Goal: Understand process/instructions: Learn about a topic

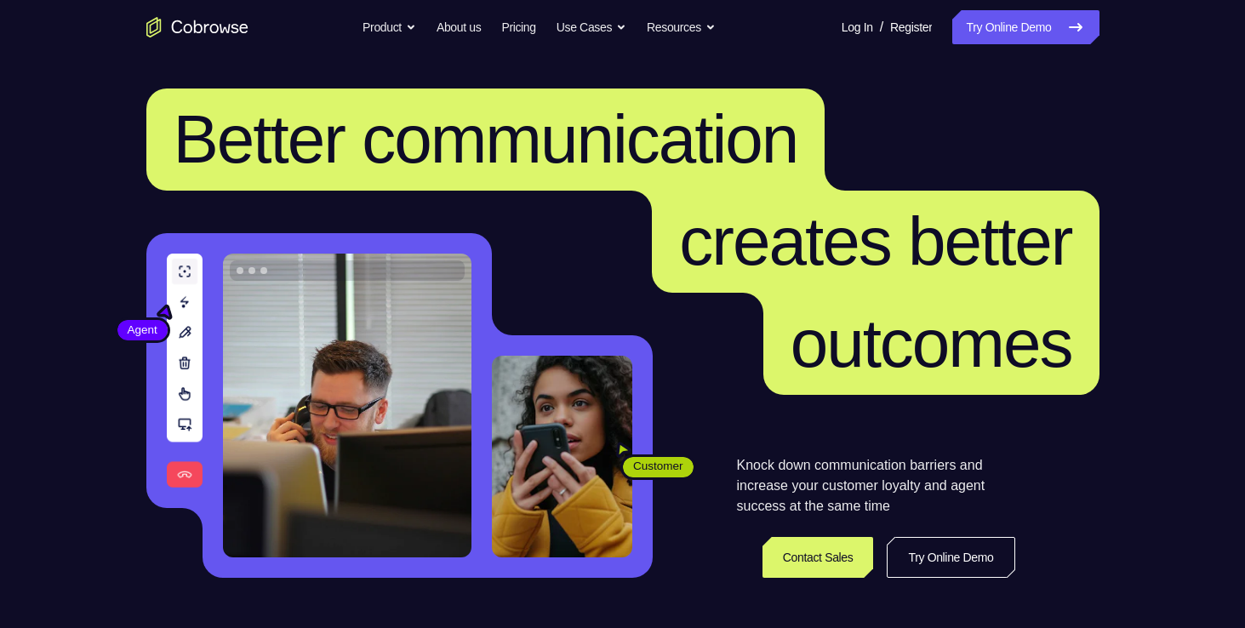
click at [977, 28] on link "Try Online Demo" at bounding box center [1025, 27] width 146 height 34
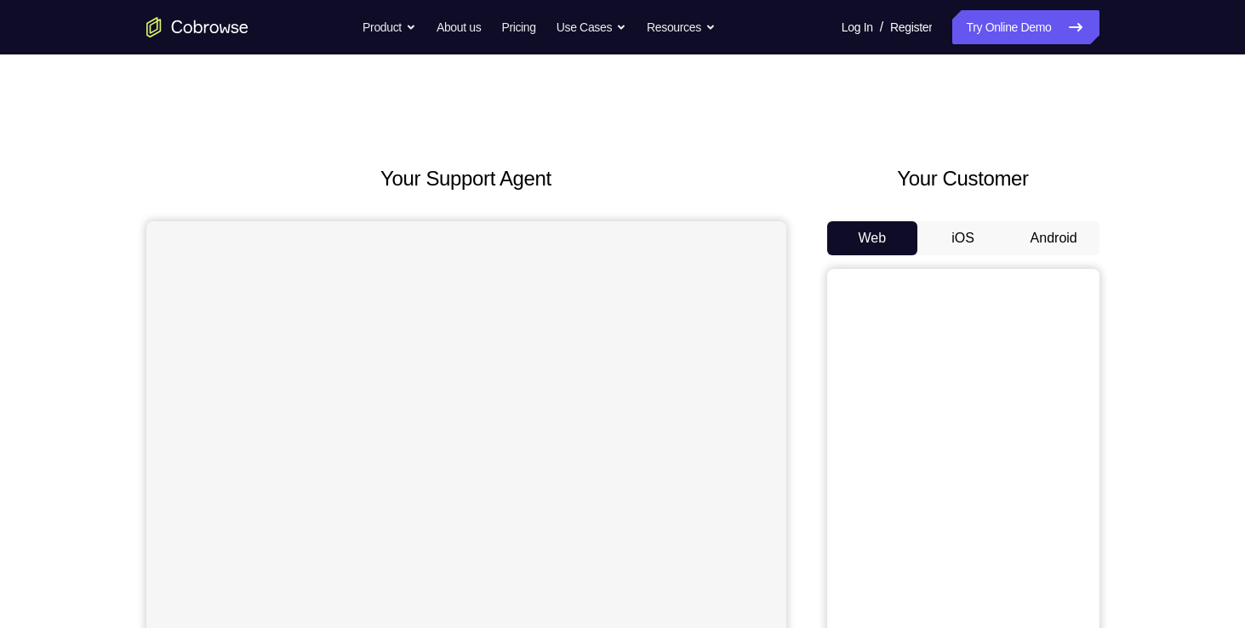
click at [980, 240] on button "iOS" at bounding box center [962, 238] width 91 height 34
click at [1025, 237] on button "Android" at bounding box center [1053, 238] width 91 height 34
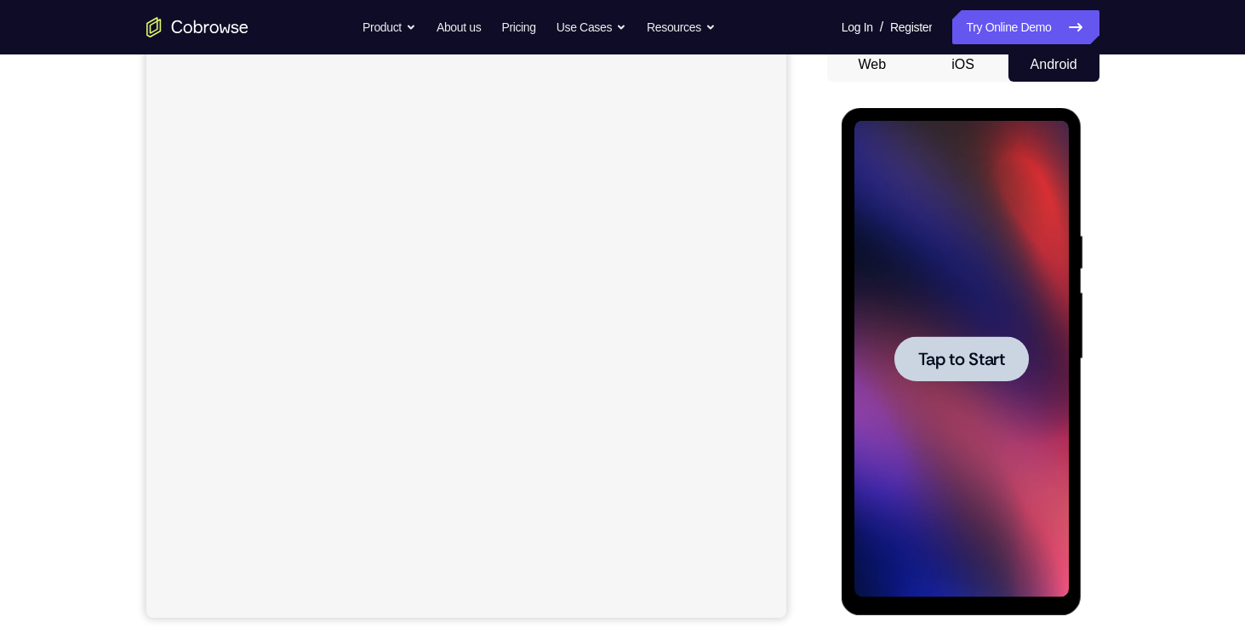
click at [959, 346] on div at bounding box center [961, 358] width 134 height 45
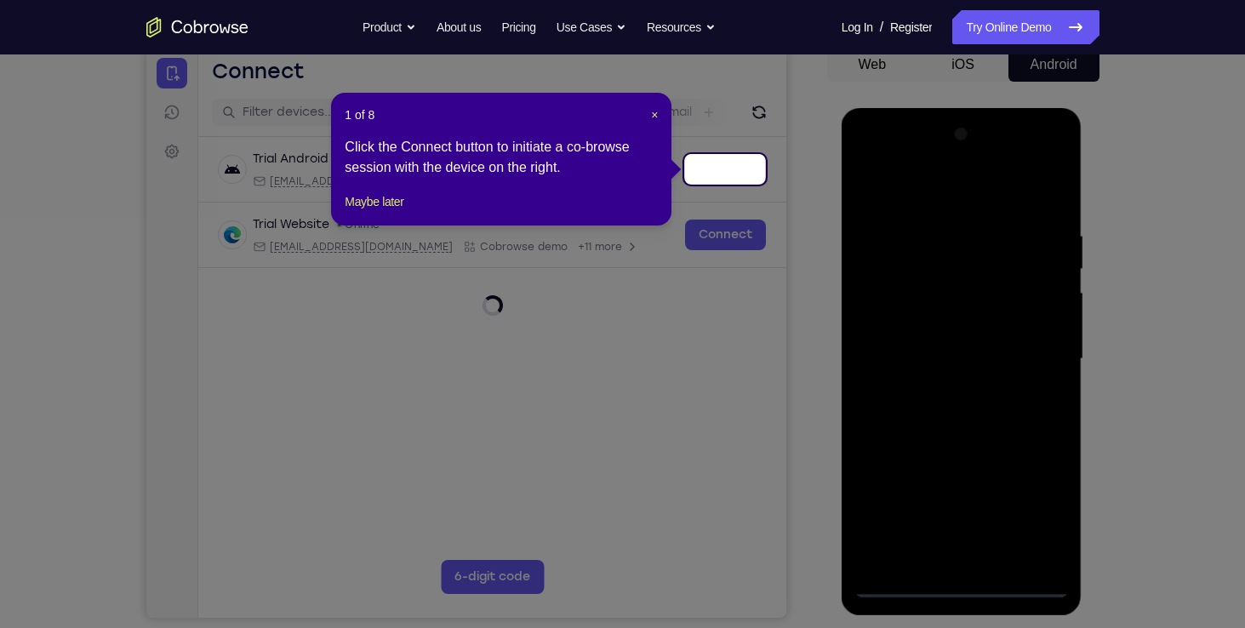
click at [963, 586] on icon at bounding box center [629, 314] width 1258 height 628
click at [660, 375] on icon at bounding box center [629, 314] width 1258 height 628
click at [391, 212] on button "Maybe later" at bounding box center [374, 201] width 59 height 20
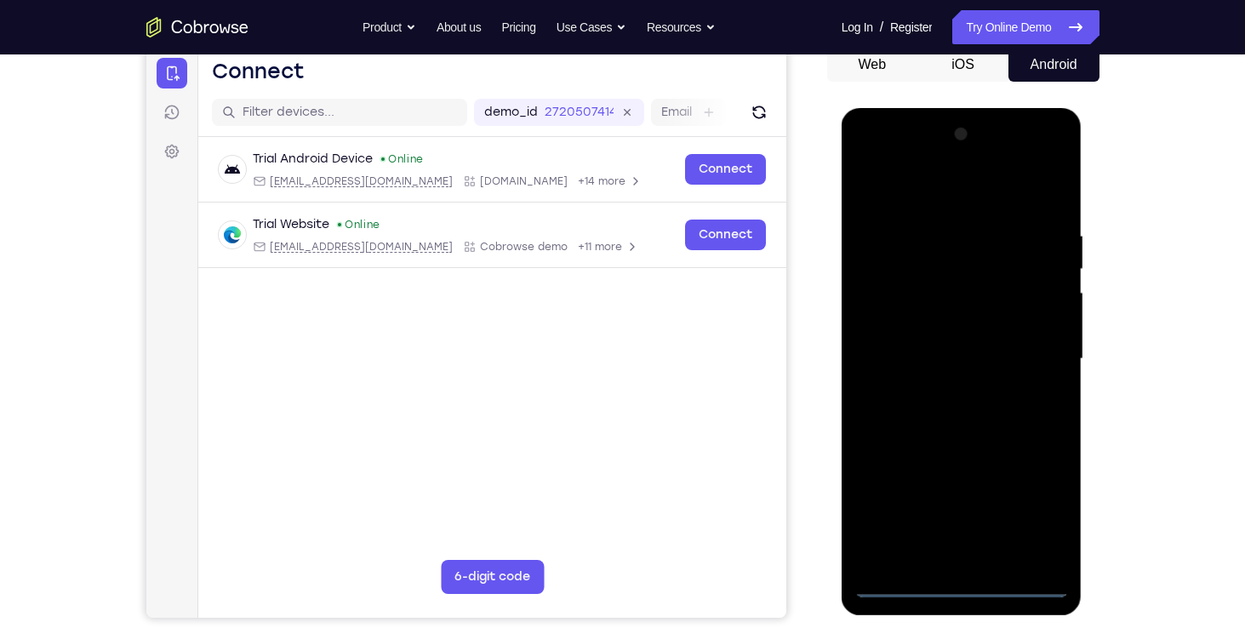
click at [960, 586] on div at bounding box center [961, 359] width 214 height 477
click at [1042, 518] on div at bounding box center [961, 359] width 214 height 477
click at [869, 158] on div at bounding box center [961, 359] width 214 height 477
click at [1042, 352] on div at bounding box center [961, 359] width 214 height 477
click at [940, 386] on div at bounding box center [961, 359] width 214 height 477
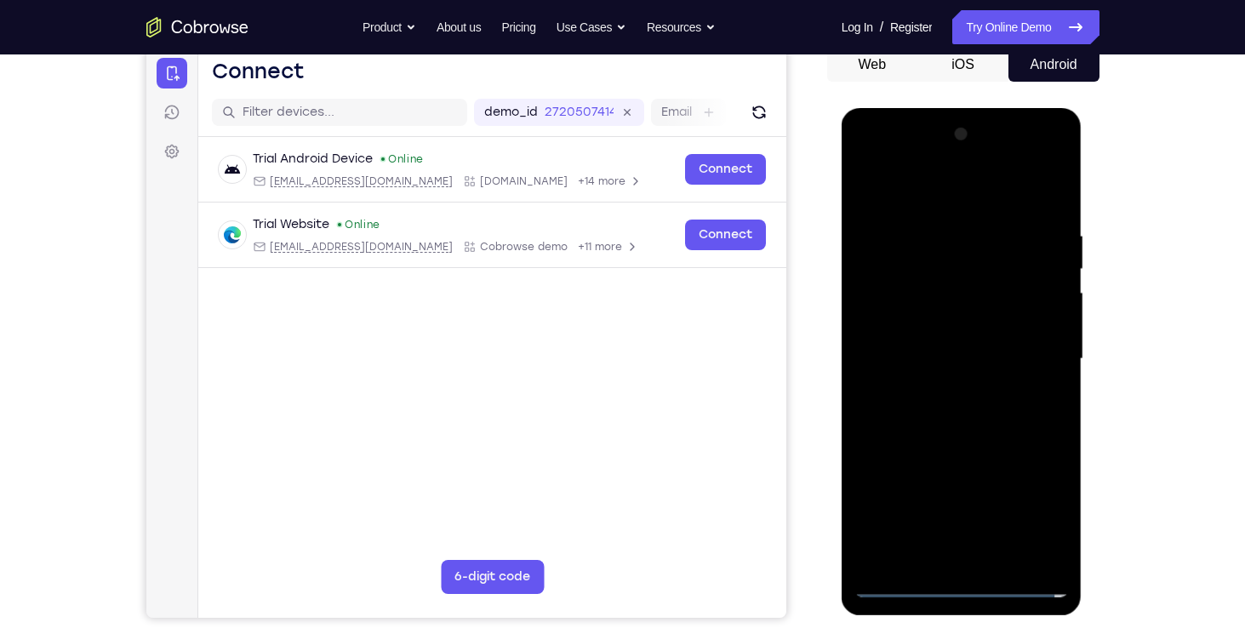
click at [928, 346] on div at bounding box center [961, 359] width 214 height 477
click at [1043, 287] on div at bounding box center [961, 359] width 214 height 477
click at [1051, 283] on div at bounding box center [961, 359] width 214 height 477
click at [1008, 283] on div at bounding box center [961, 359] width 214 height 477
click at [985, 316] on div at bounding box center [961, 359] width 214 height 477
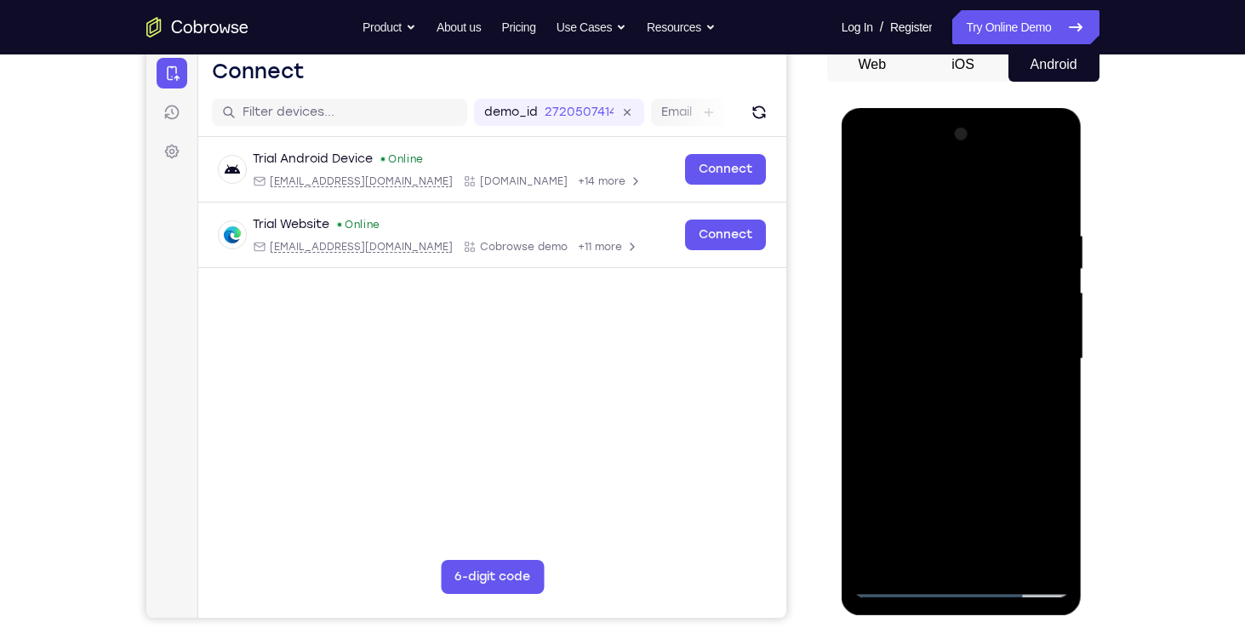
click at [982, 356] on div at bounding box center [961, 359] width 214 height 477
click at [899, 254] on div at bounding box center [961, 359] width 214 height 477
click at [972, 357] on div at bounding box center [961, 359] width 214 height 477
click at [947, 358] on div at bounding box center [961, 359] width 214 height 477
click at [1015, 400] on div at bounding box center [961, 359] width 214 height 477
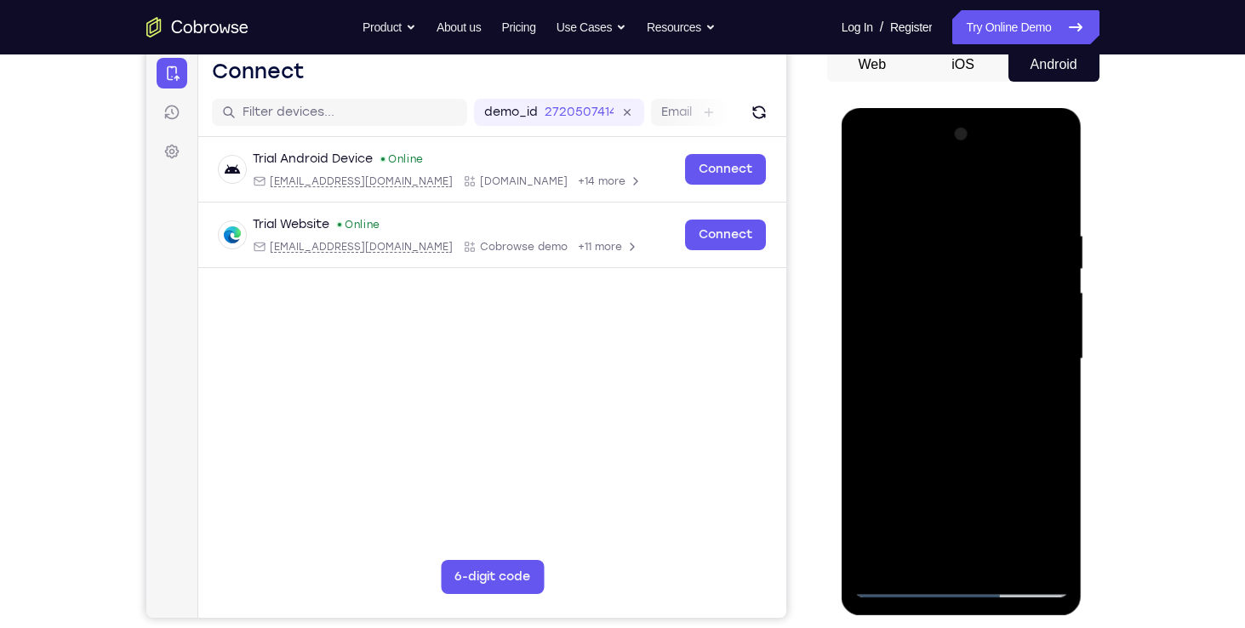
click at [1025, 431] on div at bounding box center [961, 359] width 214 height 477
click at [1002, 470] on div at bounding box center [961, 359] width 214 height 477
click at [942, 390] on div at bounding box center [961, 359] width 214 height 477
click at [903, 393] on div at bounding box center [961, 359] width 214 height 477
click at [910, 356] on div at bounding box center [961, 359] width 214 height 477
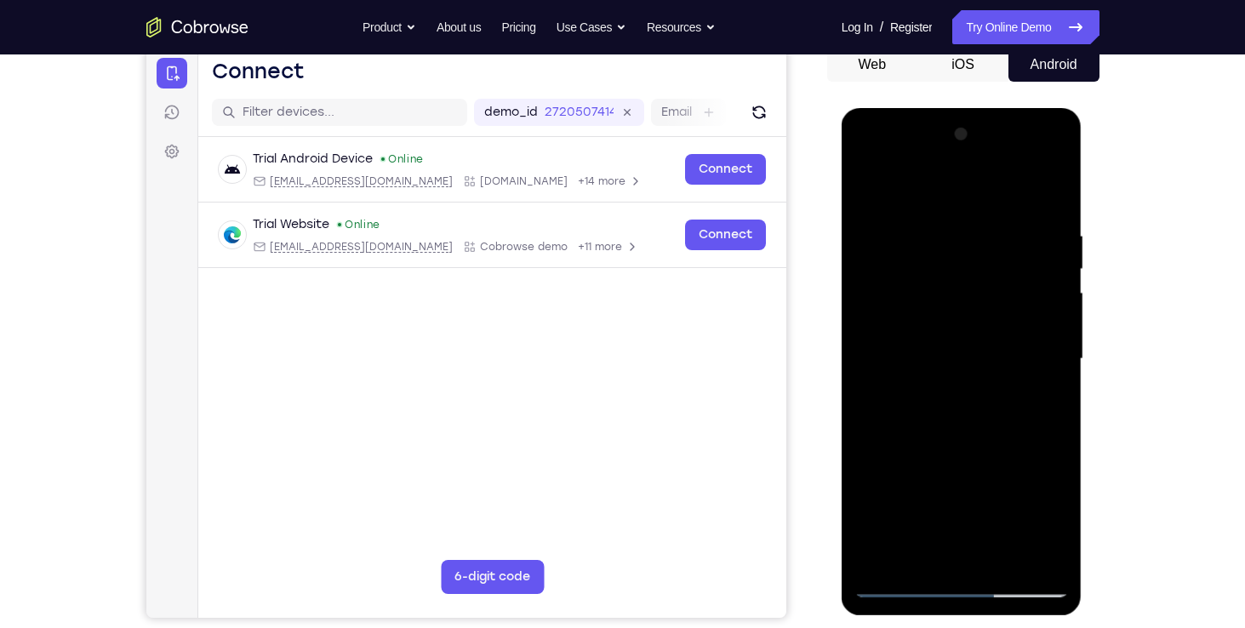
click at [934, 358] on div at bounding box center [961, 359] width 214 height 477
click at [906, 320] on div at bounding box center [961, 359] width 214 height 477
click at [1014, 475] on div at bounding box center [961, 359] width 214 height 477
click at [975, 397] on div at bounding box center [961, 359] width 214 height 477
click at [944, 388] on div at bounding box center [961, 359] width 214 height 477
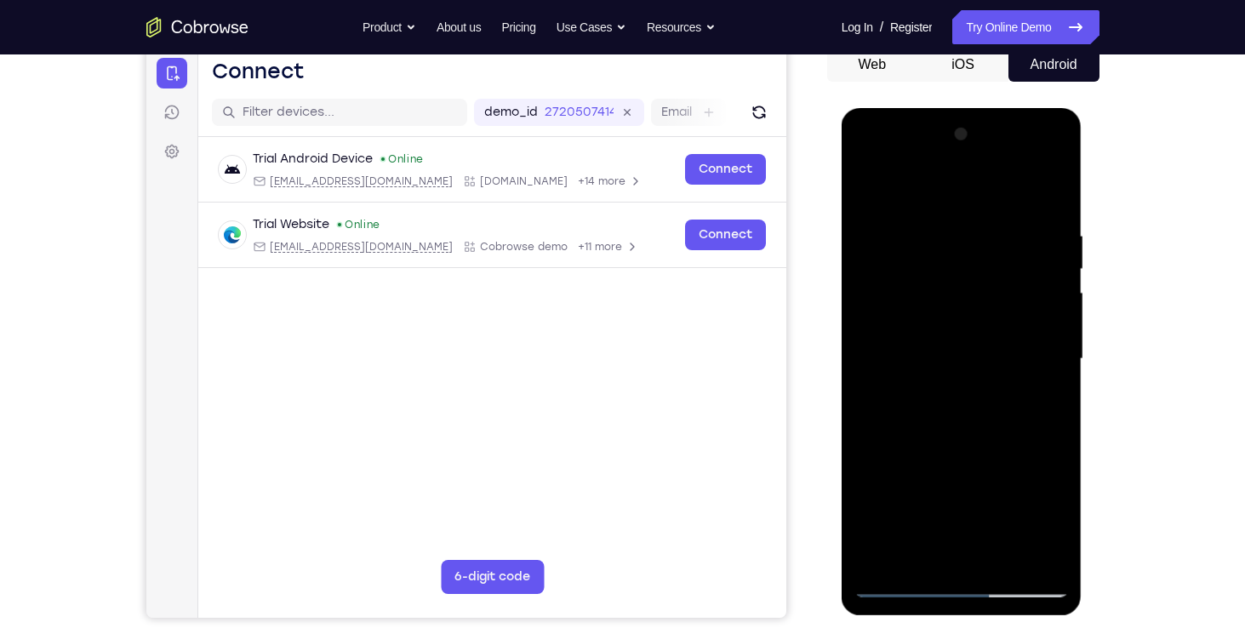
click at [945, 356] on div at bounding box center [961, 359] width 214 height 477
click at [990, 361] on div at bounding box center [961, 359] width 214 height 477
click at [1014, 364] on div at bounding box center [961, 359] width 214 height 477
click at [1014, 398] on div at bounding box center [961, 359] width 214 height 477
click at [1005, 470] on div at bounding box center [961, 359] width 214 height 477
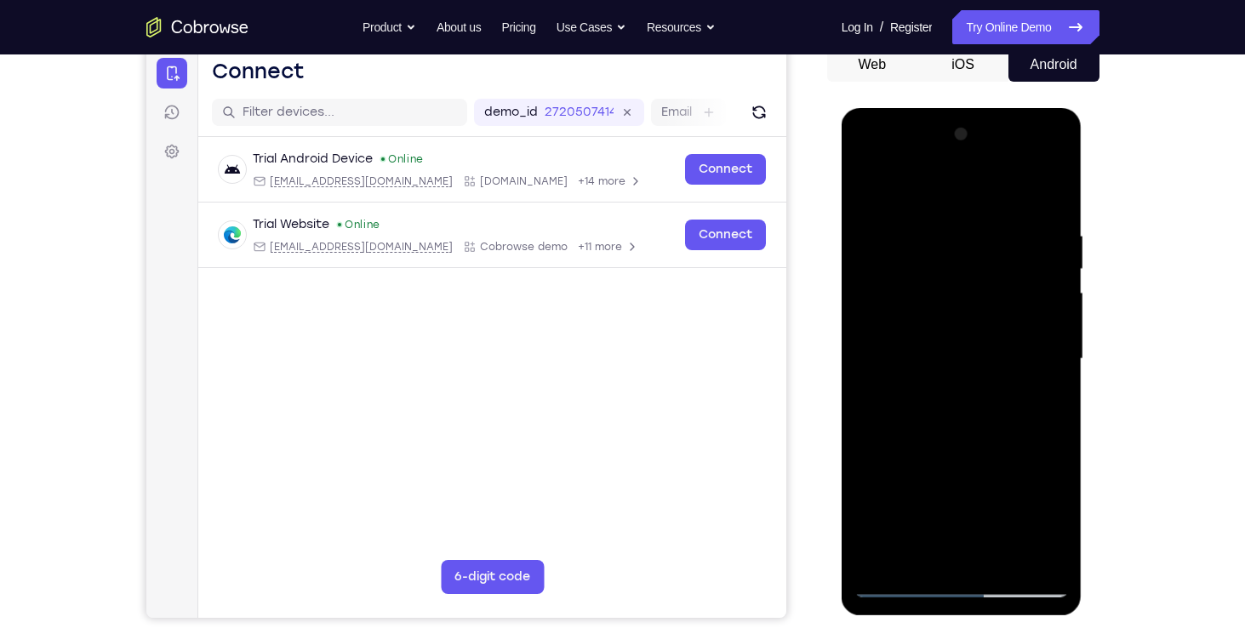
click at [934, 346] on div at bounding box center [961, 359] width 214 height 477
click at [911, 392] on div at bounding box center [961, 359] width 214 height 477
click at [912, 426] on div at bounding box center [961, 359] width 214 height 477
click at [937, 426] on div at bounding box center [961, 359] width 214 height 477
click at [934, 396] on div at bounding box center [961, 359] width 214 height 477
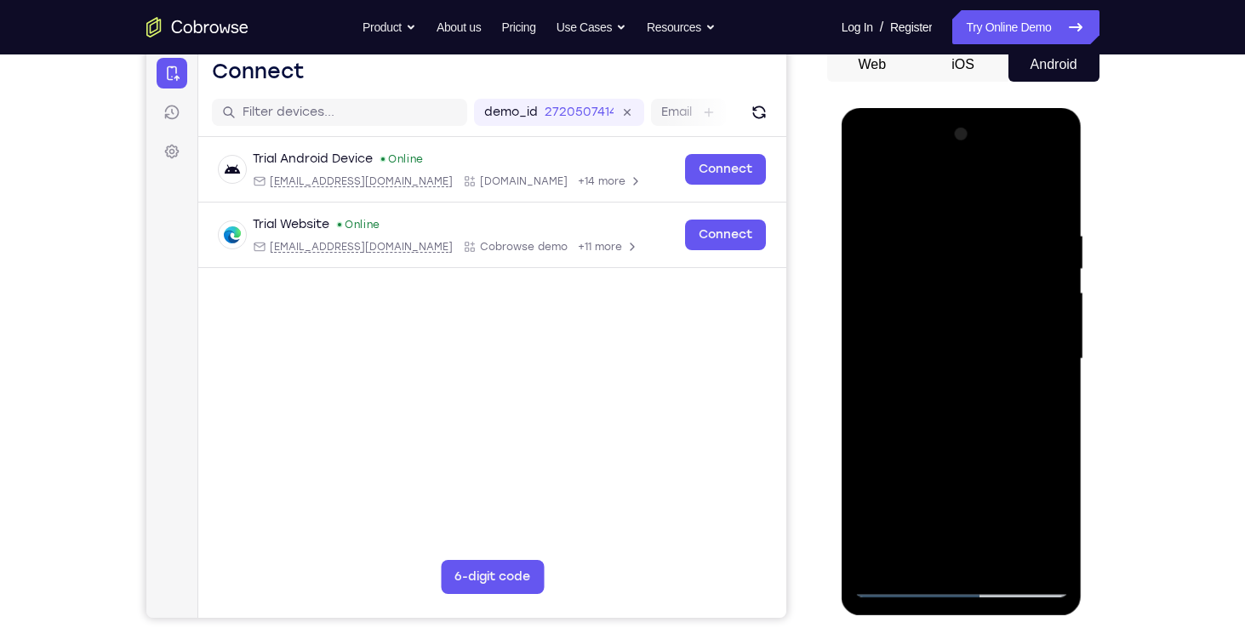
click at [900, 351] on div at bounding box center [961, 359] width 214 height 477
click at [1014, 478] on div at bounding box center [961, 359] width 214 height 477
click at [946, 359] on div at bounding box center [961, 359] width 214 height 477
click at [918, 355] on div at bounding box center [961, 359] width 214 height 477
click at [918, 337] on div at bounding box center [961, 359] width 214 height 477
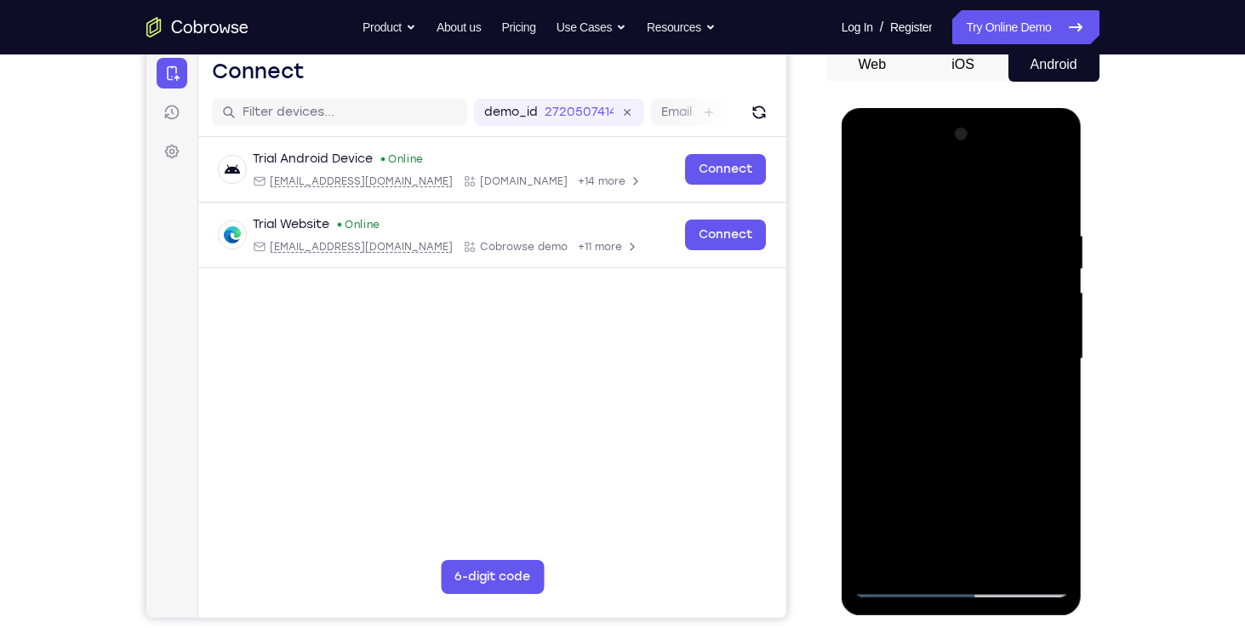
click at [941, 328] on div at bounding box center [961, 359] width 214 height 477
click at [938, 398] on div at bounding box center [961, 359] width 214 height 477
click at [911, 398] on div at bounding box center [961, 359] width 214 height 477
click at [911, 426] on div at bounding box center [961, 359] width 214 height 477
click at [940, 425] on div at bounding box center [961, 359] width 214 height 477
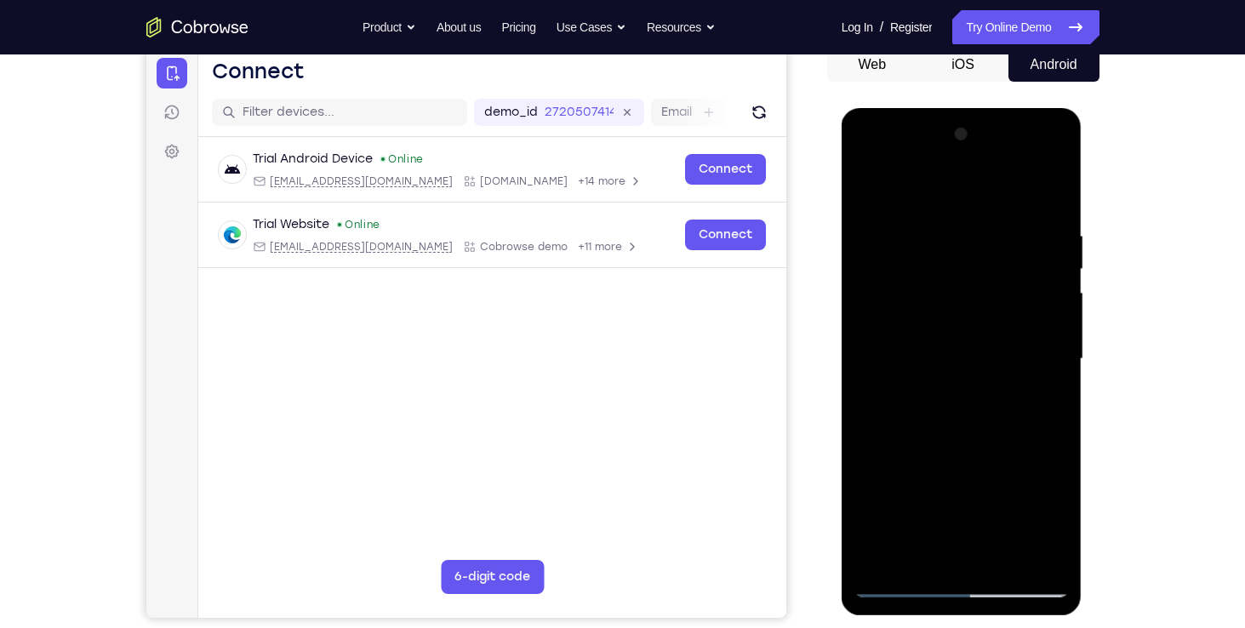
click at [996, 472] on div at bounding box center [961, 359] width 214 height 477
click at [974, 399] on div at bounding box center [961, 359] width 214 height 477
click at [950, 397] on div at bounding box center [961, 359] width 214 height 477
click at [945, 352] on div at bounding box center [961, 359] width 214 height 477
click at [974, 355] on div at bounding box center [961, 359] width 214 height 477
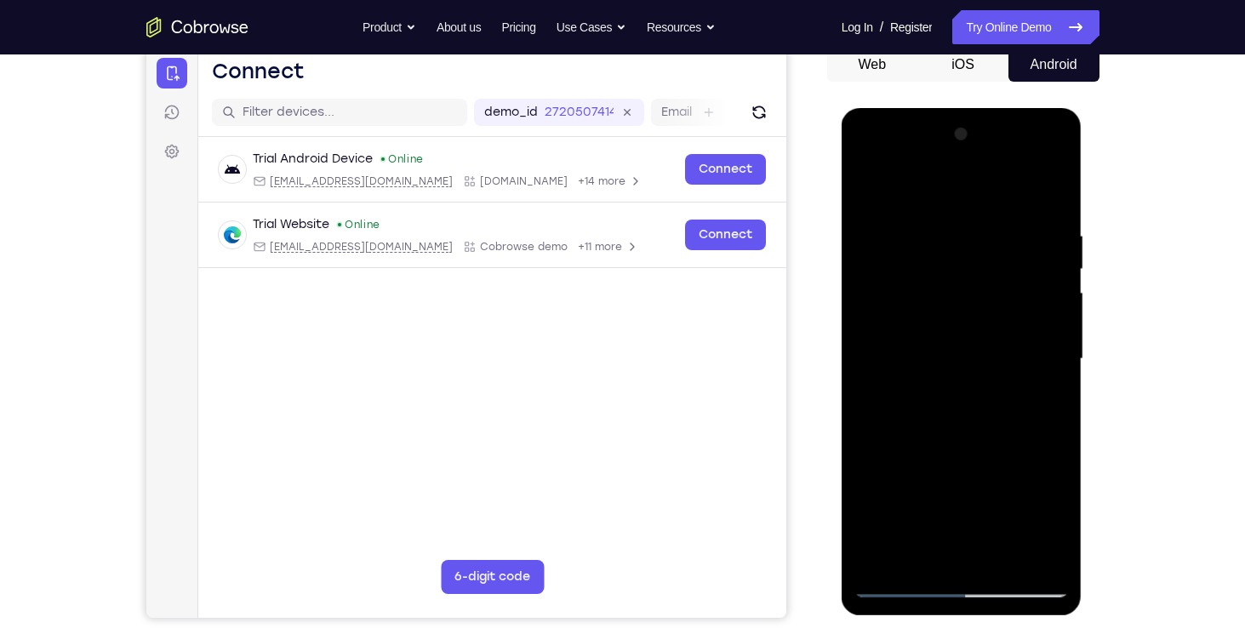
click at [1000, 462] on div at bounding box center [961, 359] width 214 height 477
click at [974, 398] on div at bounding box center [961, 359] width 214 height 477
click at [934, 397] on div at bounding box center [961, 359] width 214 height 477
click at [947, 350] on div at bounding box center [961, 359] width 214 height 477
click at [981, 358] on div at bounding box center [961, 359] width 214 height 477
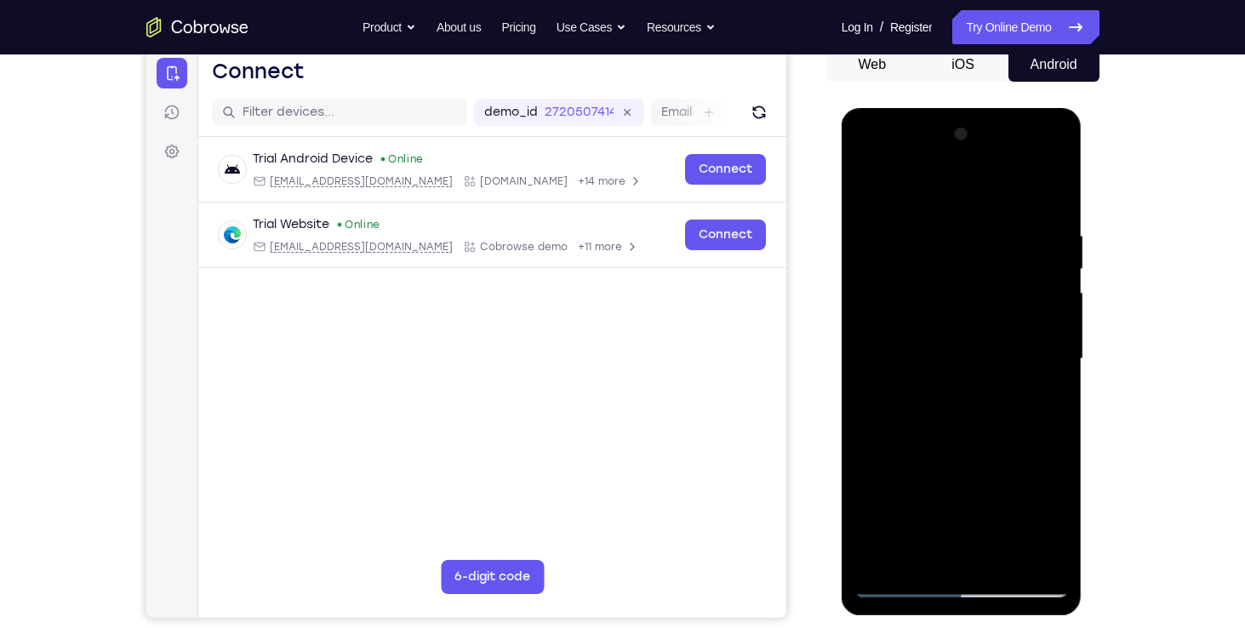
click at [1003, 473] on div at bounding box center [961, 359] width 214 height 477
click at [950, 397] on div at bounding box center [961, 359] width 214 height 477
click at [909, 382] on div at bounding box center [961, 359] width 214 height 477
click at [911, 426] on div at bounding box center [961, 359] width 214 height 477
click at [978, 389] on div at bounding box center [961, 359] width 214 height 477
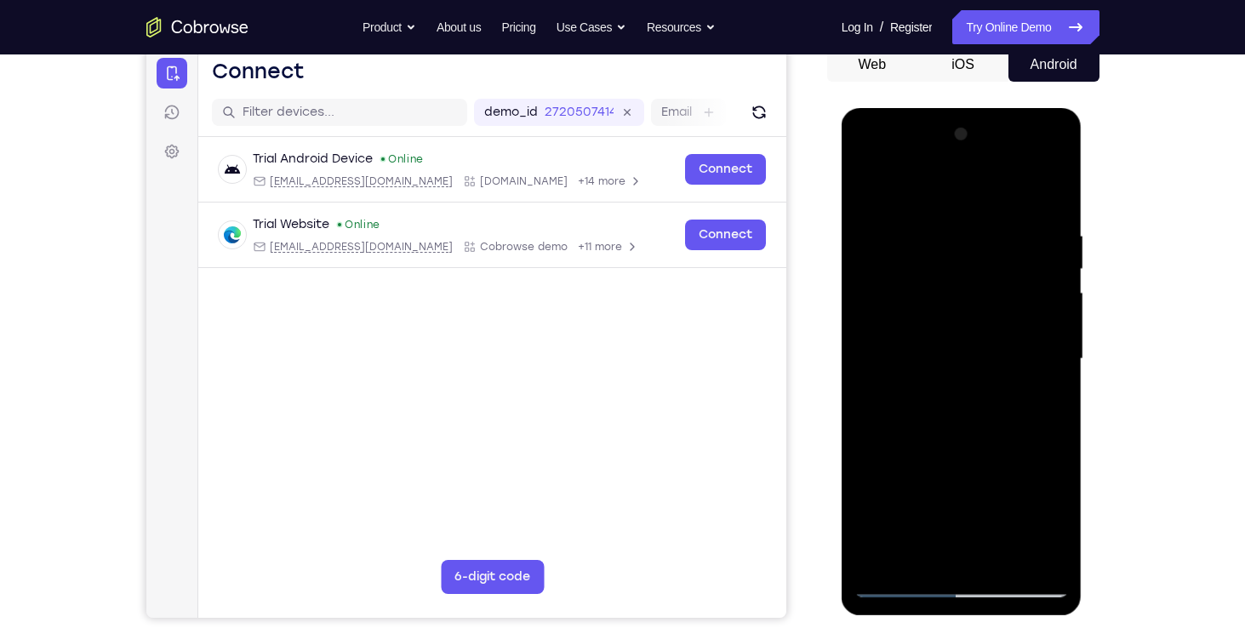
click at [982, 355] on div at bounding box center [961, 359] width 214 height 477
click at [940, 369] on div at bounding box center [961, 359] width 214 height 477
click at [1014, 473] on div at bounding box center [961, 359] width 214 height 477
click at [1005, 369] on div at bounding box center [961, 359] width 214 height 477
click at [981, 359] on div at bounding box center [961, 359] width 214 height 477
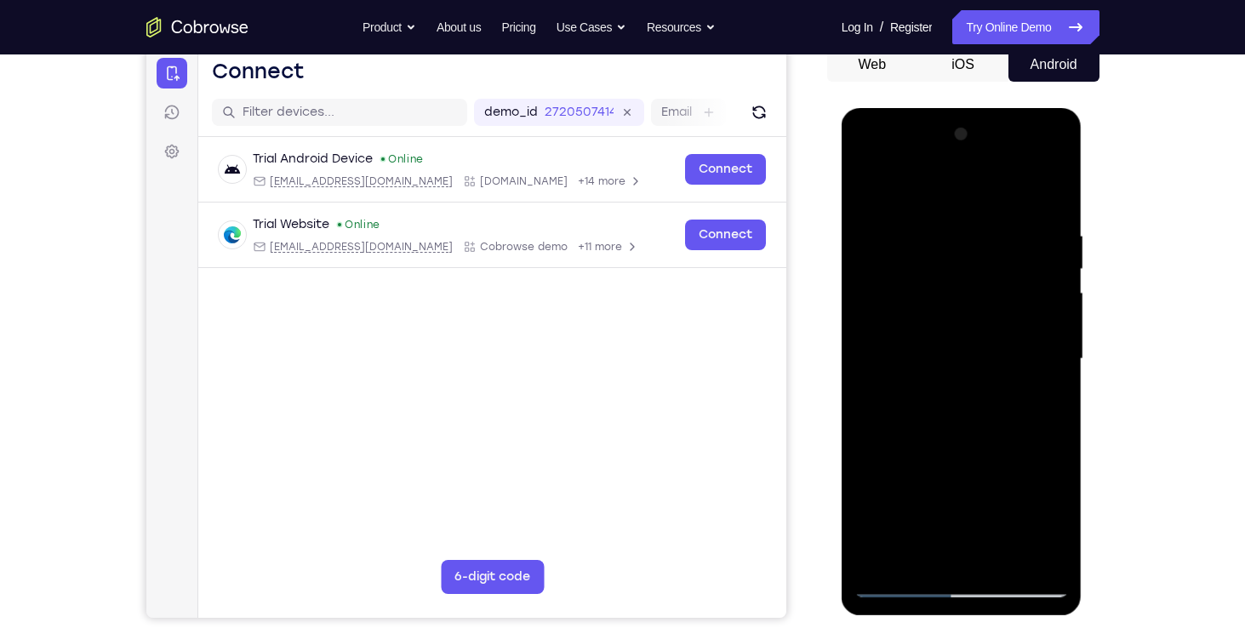
click at [934, 353] on div at bounding box center [961, 359] width 214 height 477
click at [948, 398] on div at bounding box center [961, 359] width 214 height 477
click at [973, 393] on div at bounding box center [961, 359] width 214 height 477
click at [1007, 397] on div at bounding box center [961, 359] width 214 height 477
click at [1014, 475] on div at bounding box center [961, 359] width 214 height 477
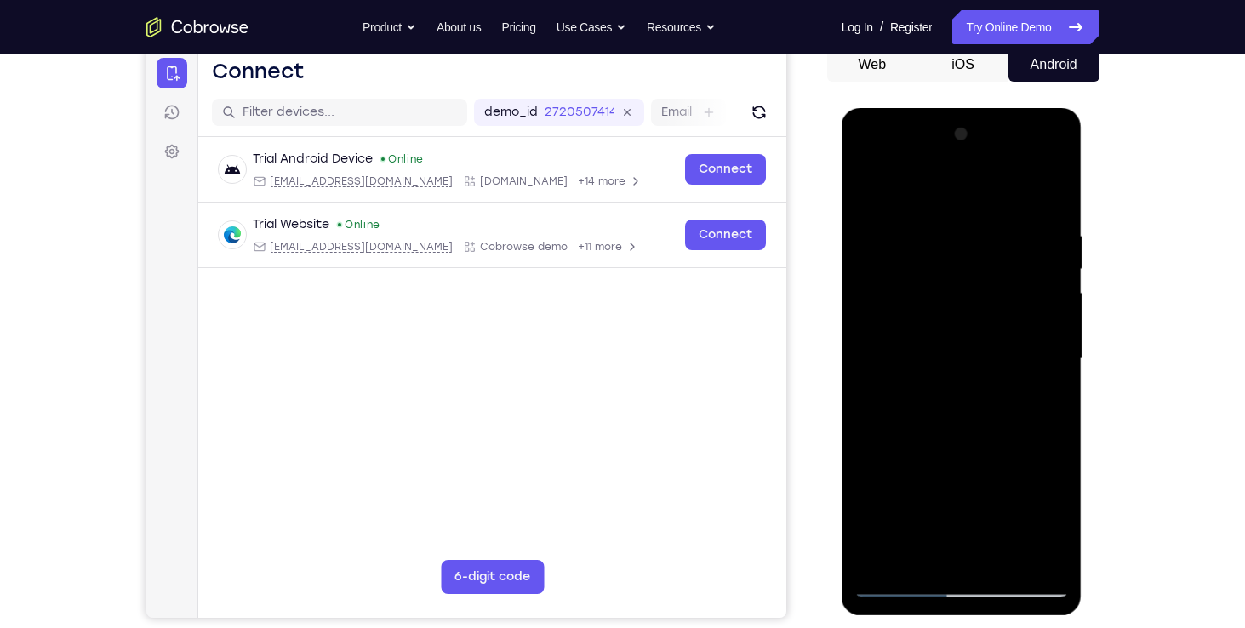
click at [981, 384] on div at bounding box center [961, 359] width 214 height 477
click at [949, 387] on div at bounding box center [961, 359] width 214 height 477
click at [949, 358] on div at bounding box center [961, 359] width 214 height 477
click at [963, 357] on div at bounding box center [961, 359] width 214 height 477
click at [1002, 479] on div at bounding box center [961, 359] width 214 height 477
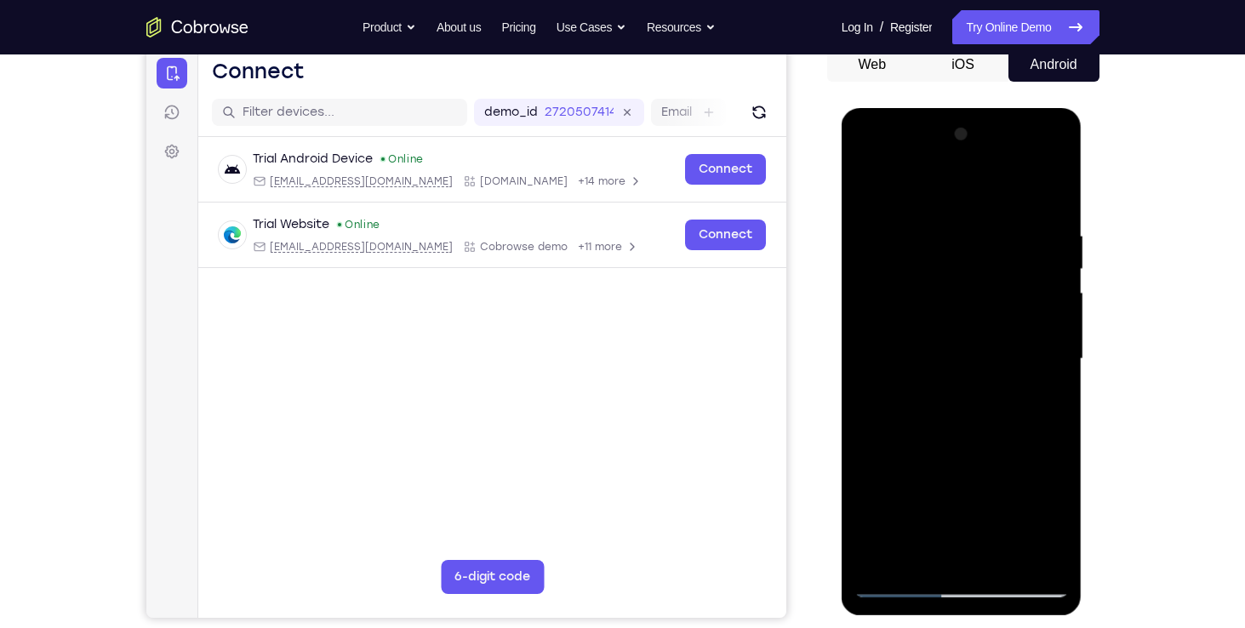
click at [981, 437] on div at bounding box center [961, 359] width 214 height 477
click at [943, 426] on div at bounding box center [961, 359] width 214 height 477
click at [905, 433] on div at bounding box center [961, 359] width 214 height 477
click at [1008, 473] on div at bounding box center [961, 359] width 214 height 477
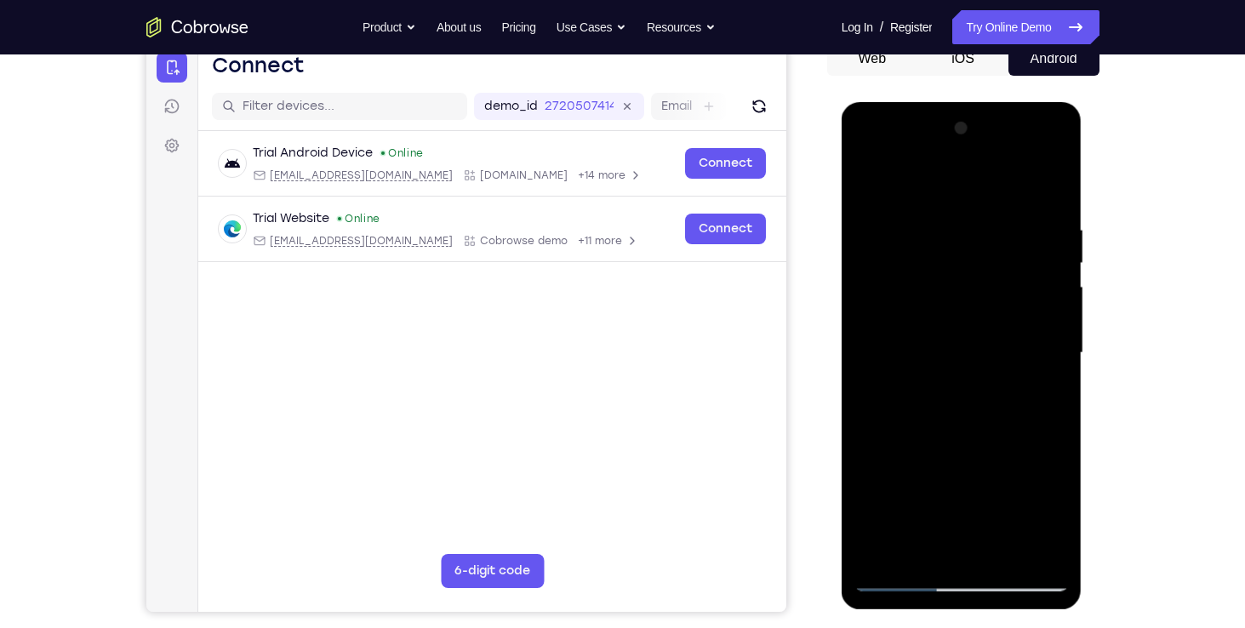
scroll to position [179, 0]
click at [1049, 181] on div at bounding box center [961, 354] width 214 height 477
click at [892, 419] on div at bounding box center [961, 354] width 214 height 477
drag, startPoint x: 902, startPoint y: 414, endPoint x: 908, endPoint y: 391, distance: 23.7
click at [908, 391] on div at bounding box center [961, 354] width 214 height 477
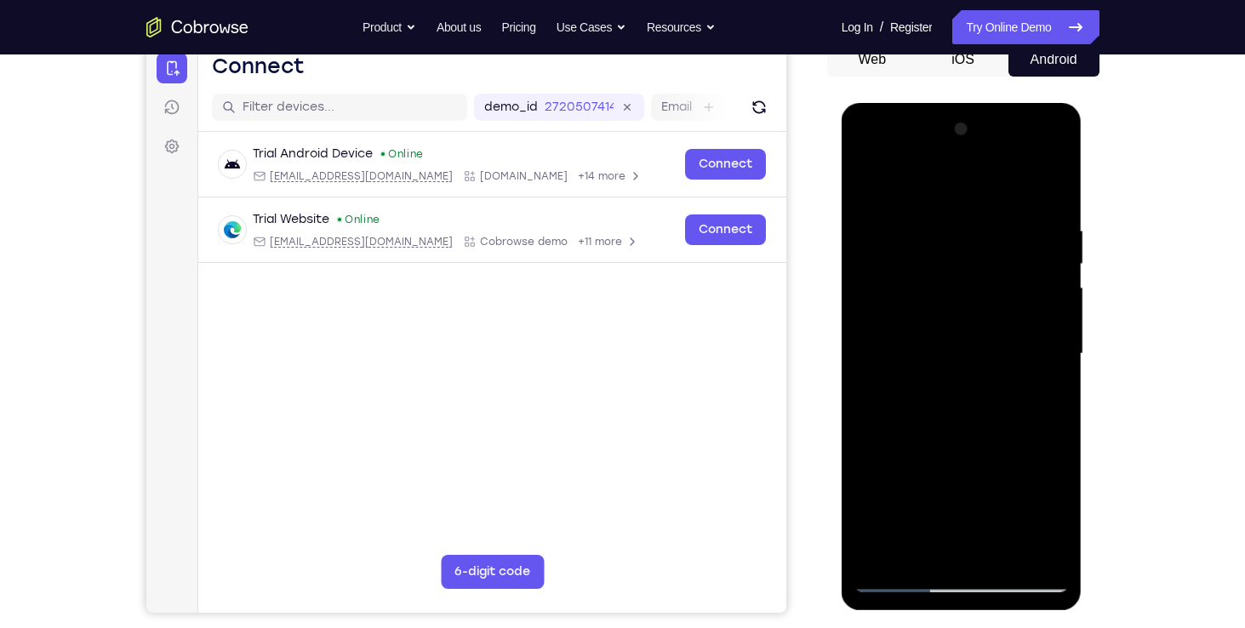
drag, startPoint x: 906, startPoint y: 253, endPoint x: 905, endPoint y: 244, distance: 8.7
click at [905, 244] on div at bounding box center [961, 354] width 214 height 477
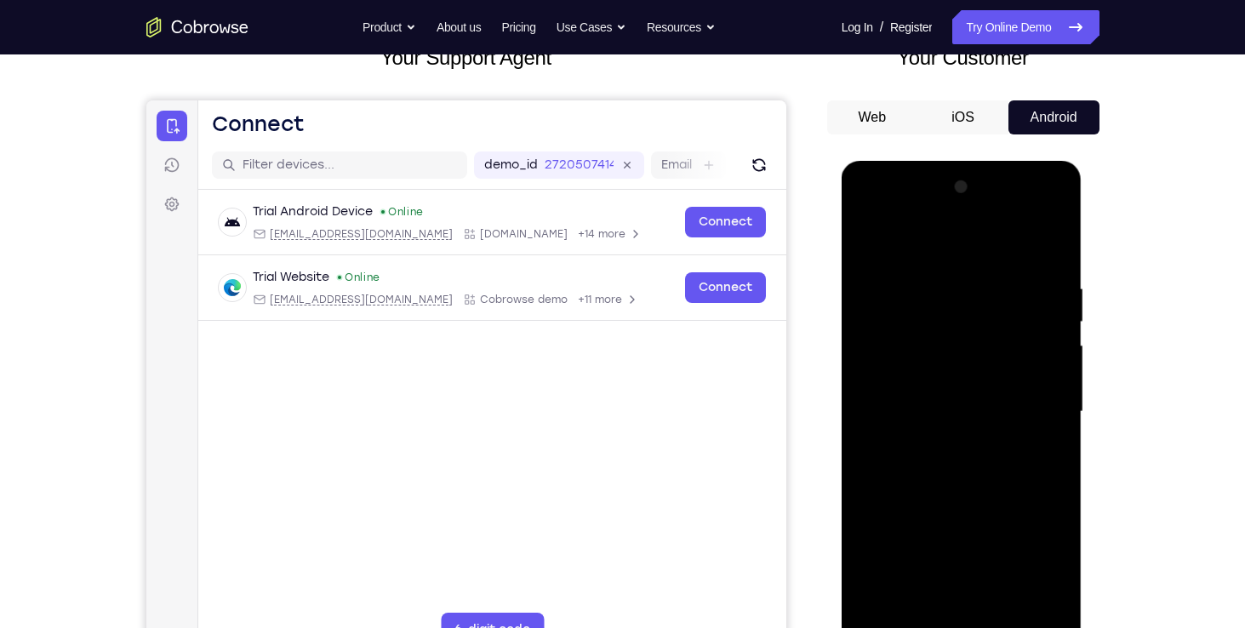
scroll to position [221, 0]
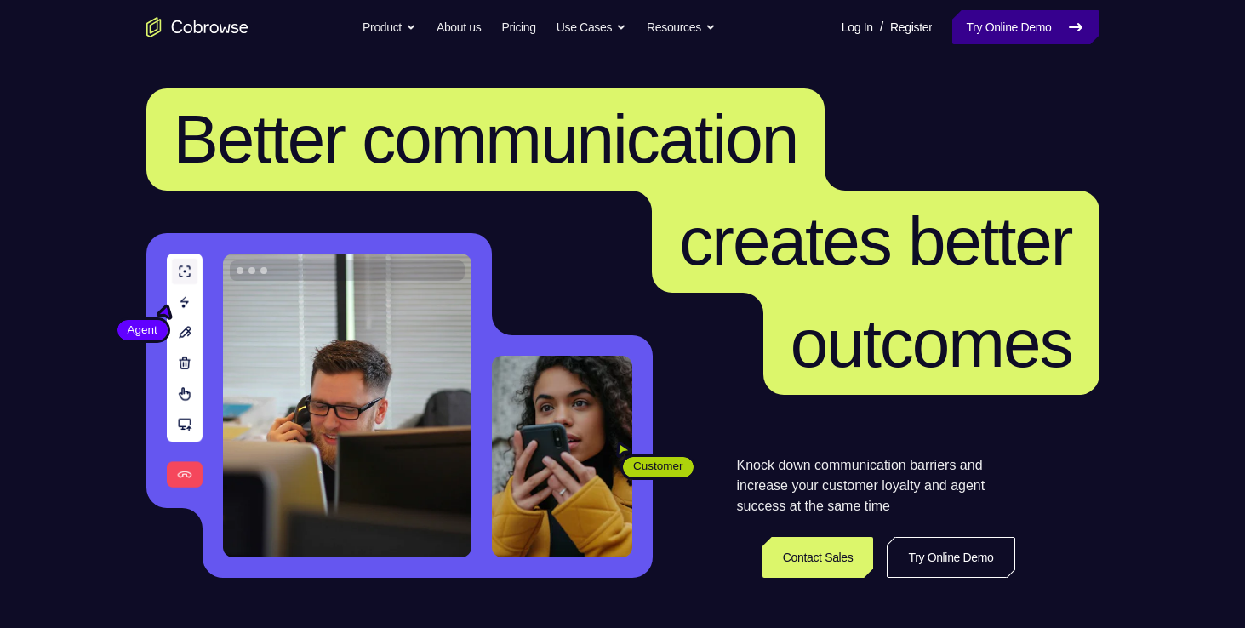
click at [1006, 37] on link "Try Online Demo" at bounding box center [1025, 27] width 146 height 34
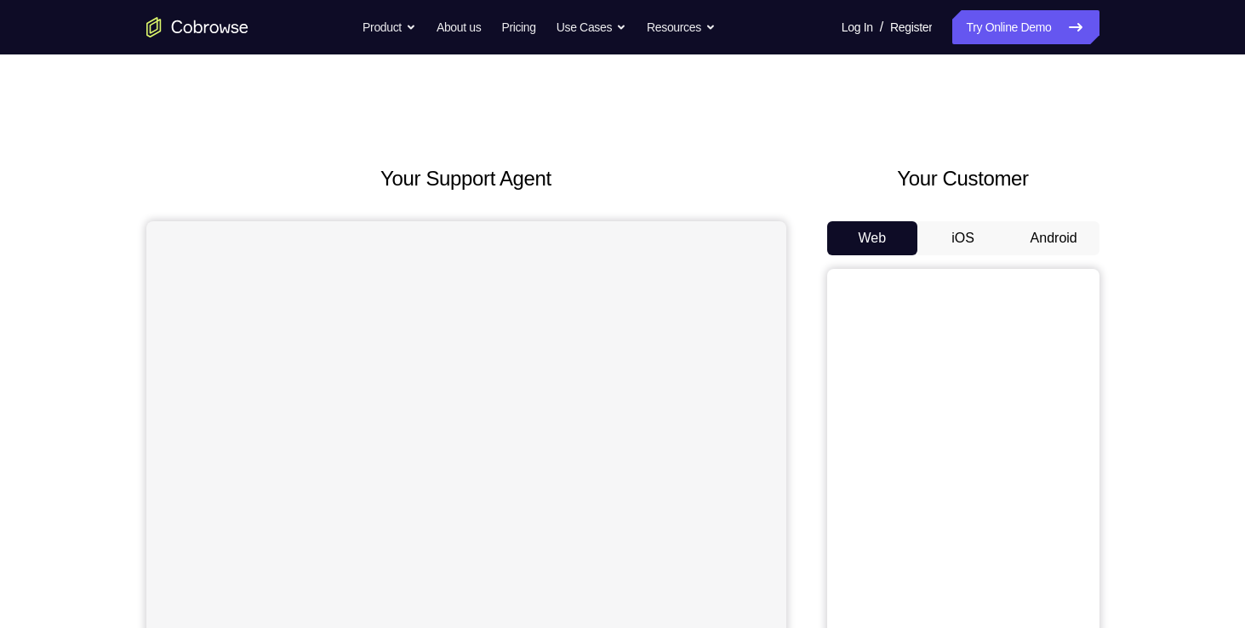
scroll to position [94, 0]
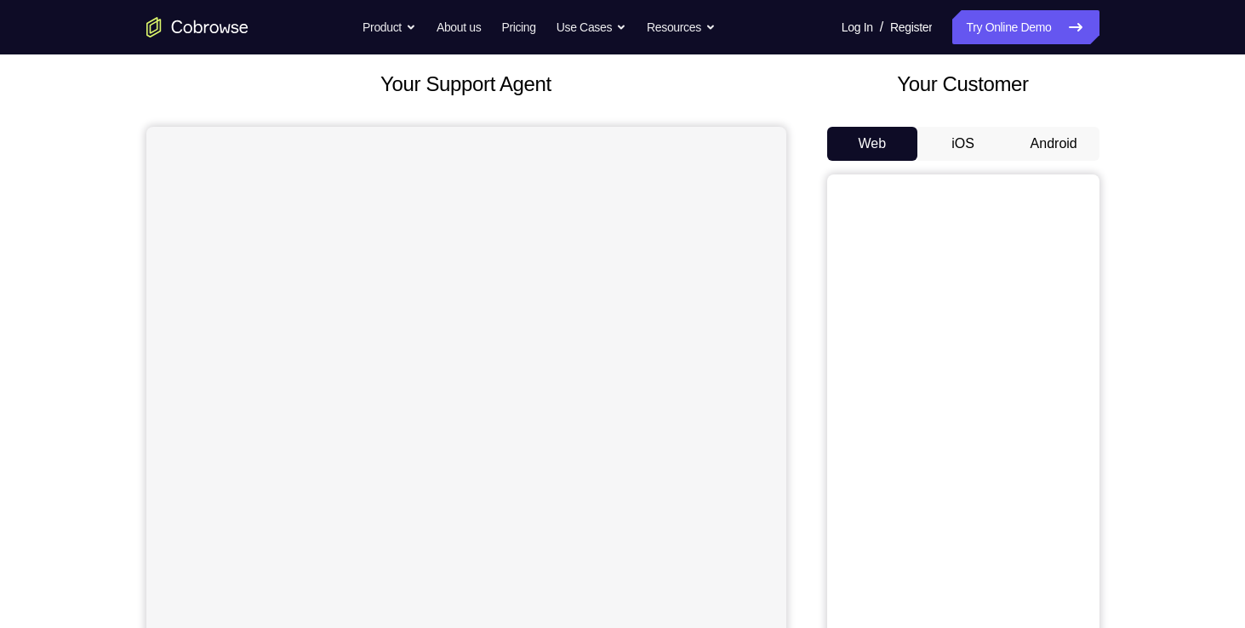
click at [1051, 133] on button "Android" at bounding box center [1053, 144] width 91 height 34
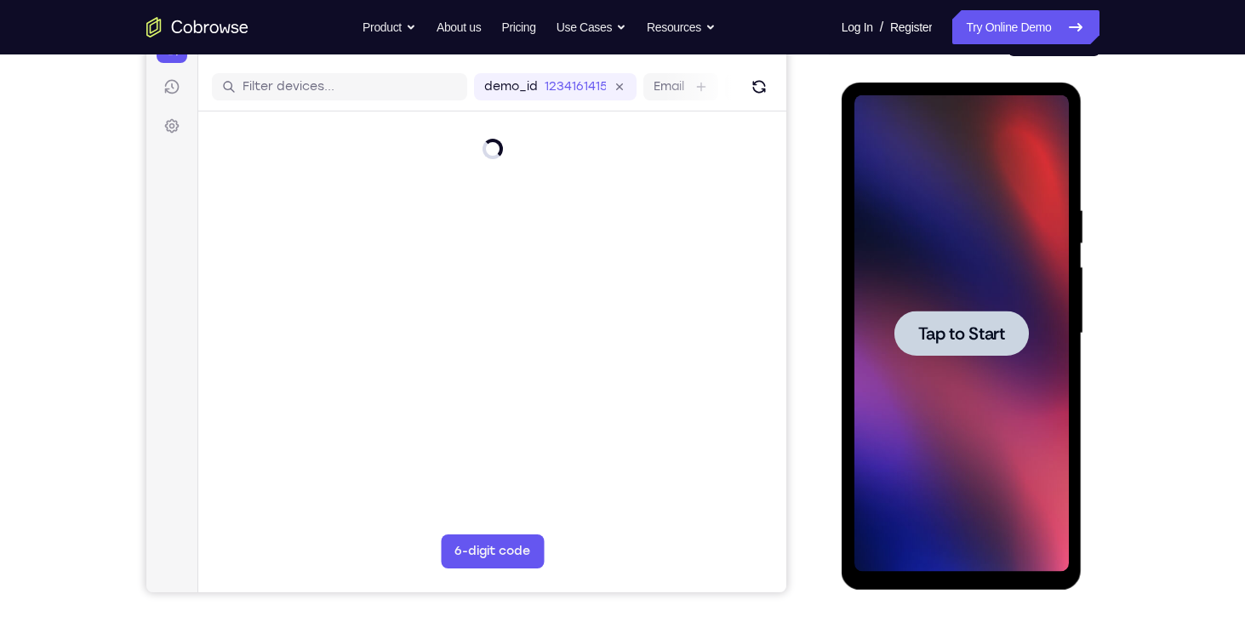
scroll to position [0, 0]
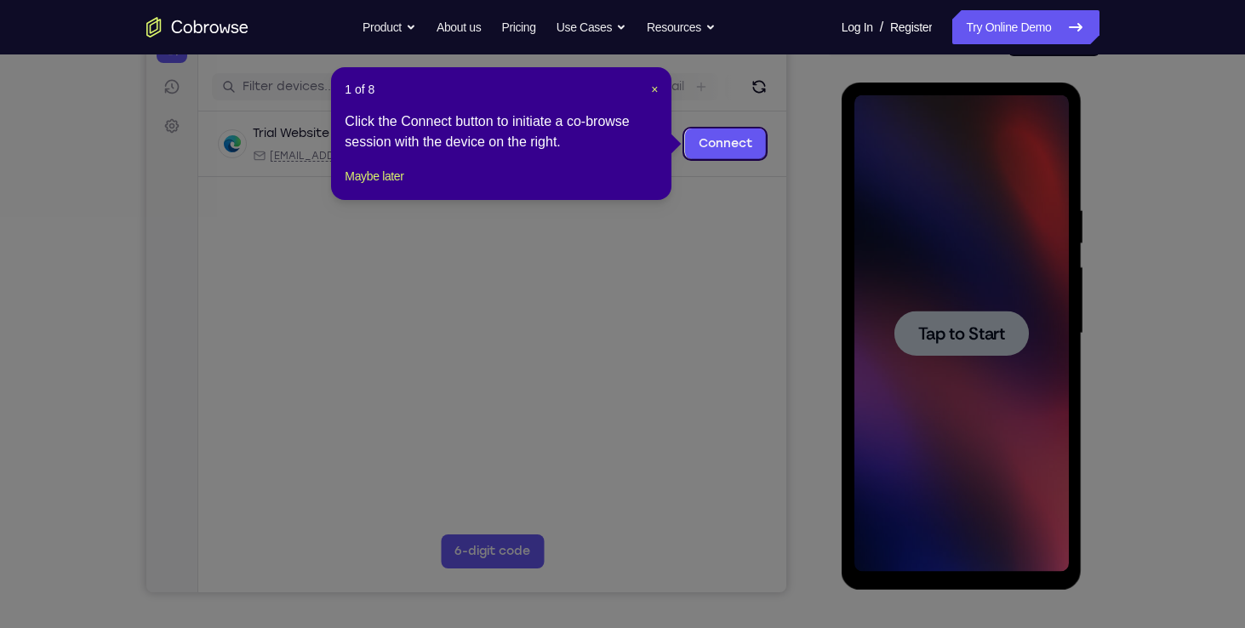
click at [383, 184] on div "1 of 8 × Click the Connect button to initiate a co-browse session with the devi…" at bounding box center [501, 133] width 340 height 133
click at [382, 186] on button "Maybe later" at bounding box center [374, 176] width 59 height 20
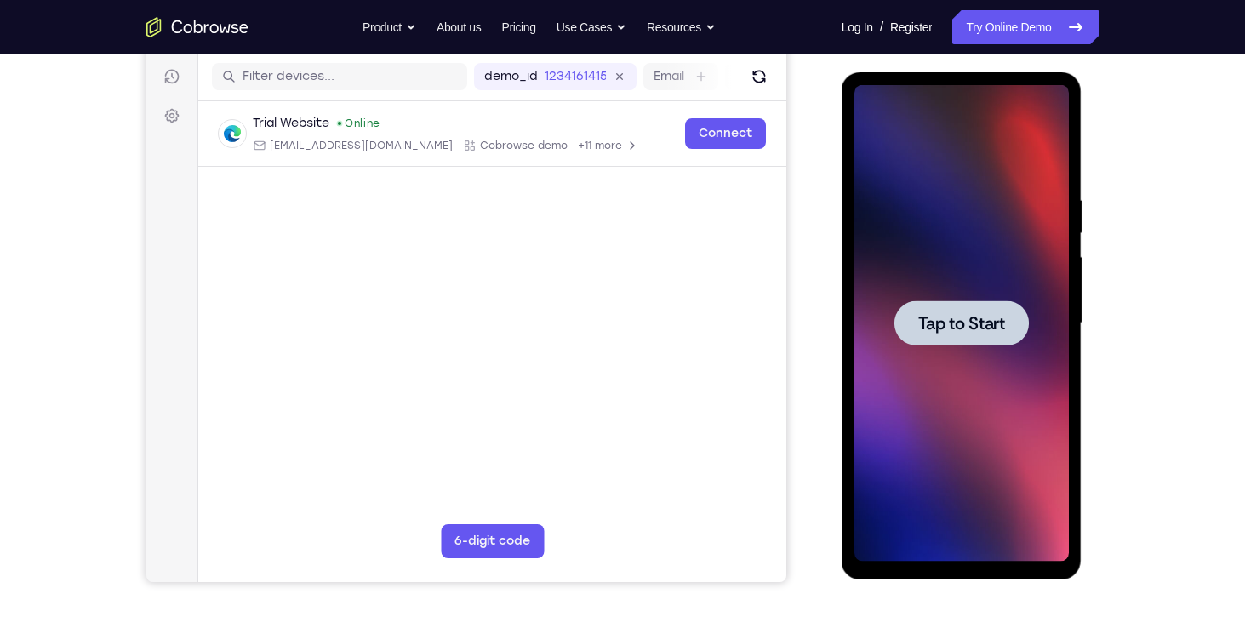
scroll to position [210, 0]
click at [963, 321] on span "Tap to Start" at bounding box center [961, 322] width 87 height 17
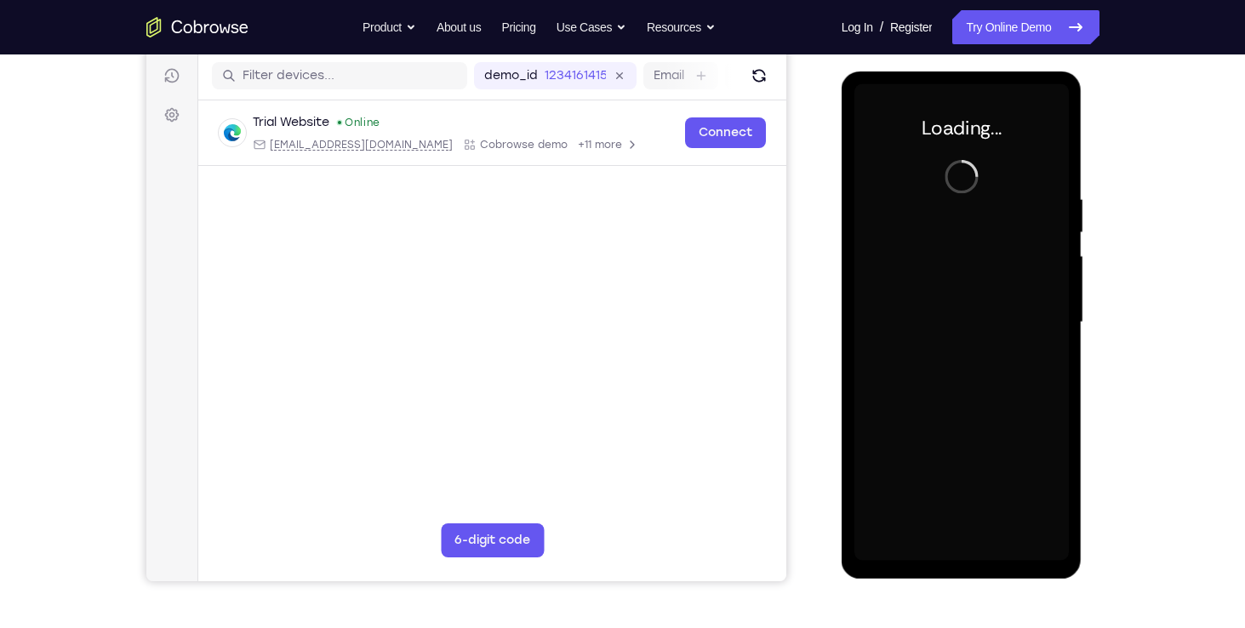
scroll to position [226, 0]
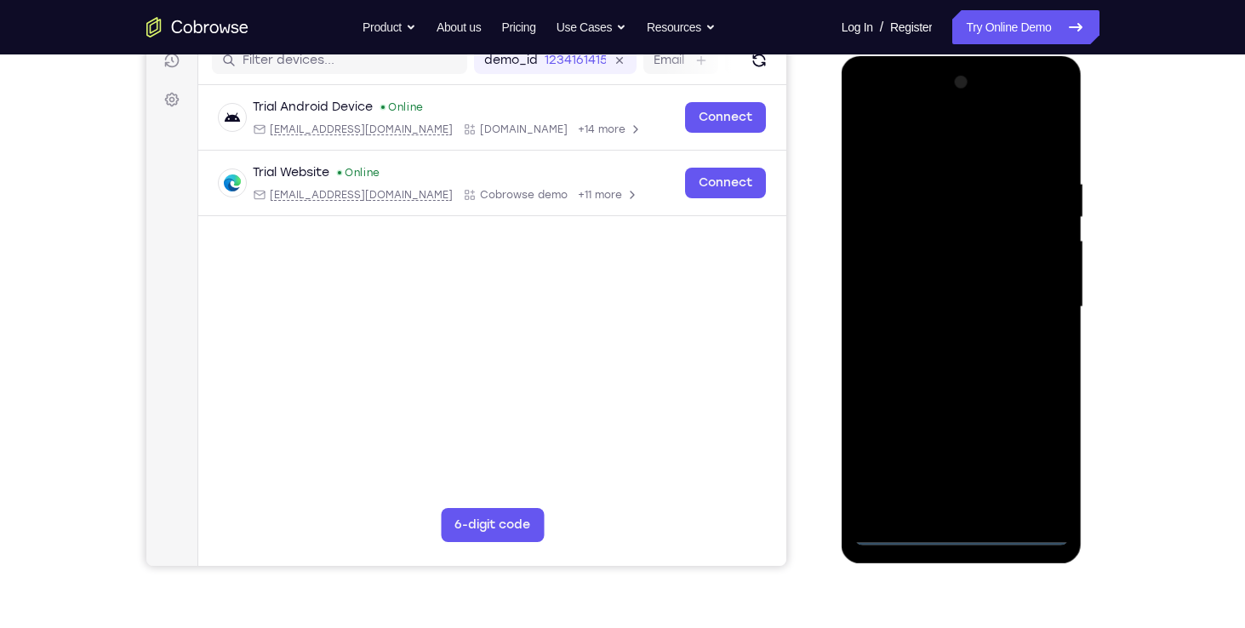
click at [971, 535] on div at bounding box center [961, 307] width 214 height 477
click at [1030, 466] on div at bounding box center [961, 307] width 214 height 477
click at [867, 109] on div at bounding box center [961, 307] width 214 height 477
click at [1039, 294] on div at bounding box center [961, 307] width 214 height 477
click at [944, 340] on div at bounding box center [961, 307] width 214 height 477
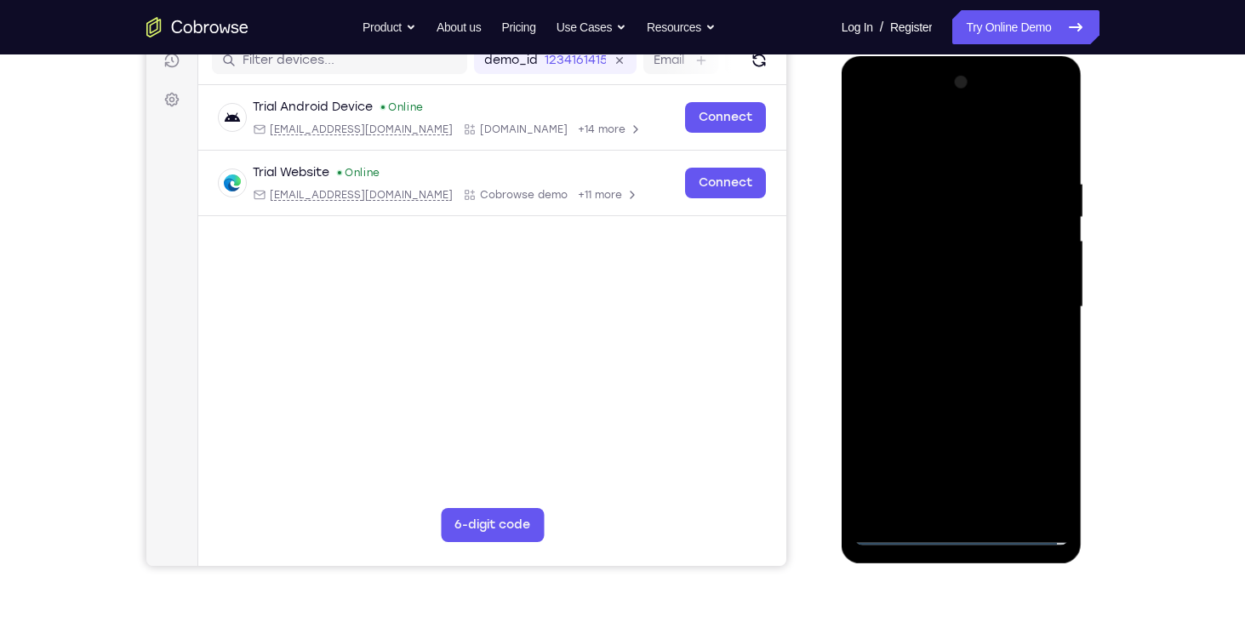
click at [926, 296] on div at bounding box center [961, 307] width 214 height 477
click at [873, 504] on div at bounding box center [961, 307] width 214 height 477
click at [933, 440] on div at bounding box center [961, 307] width 214 height 477
click at [930, 275] on div at bounding box center [961, 307] width 214 height 477
click at [872, 494] on div at bounding box center [961, 307] width 214 height 477
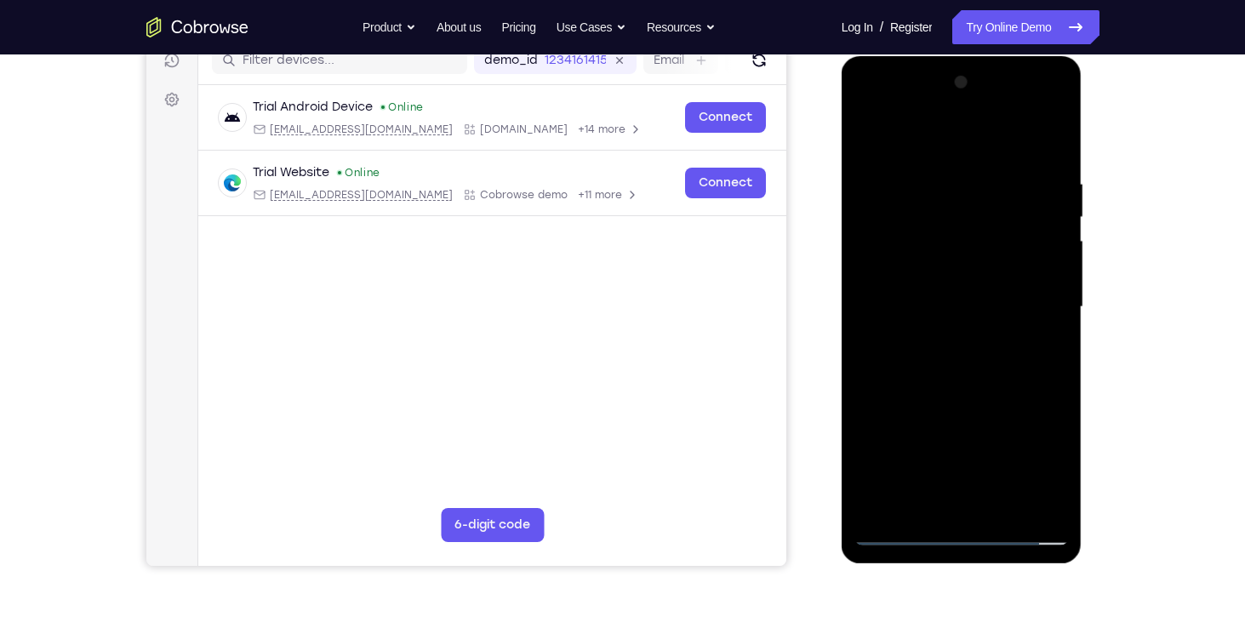
click at [923, 448] on div at bounding box center [961, 307] width 214 height 477
click at [972, 315] on div at bounding box center [961, 307] width 214 height 477
